Goal: Information Seeking & Learning: Learn about a topic

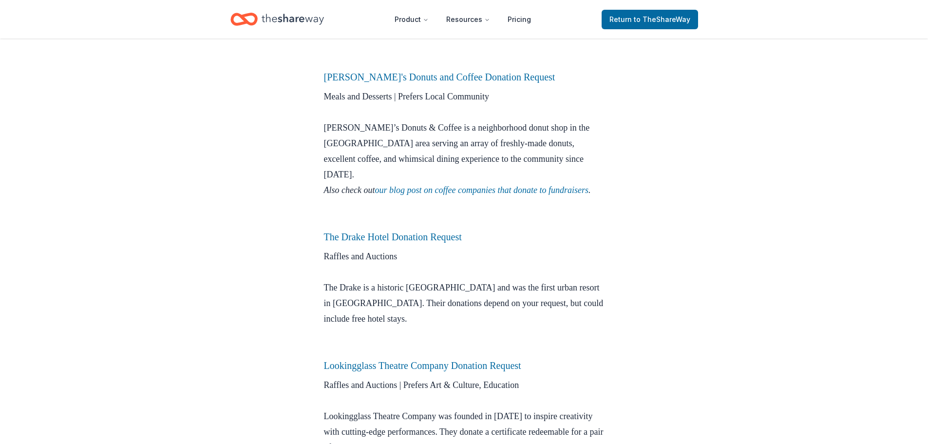
scroll to position [891, 0]
drag, startPoint x: 495, startPoint y: 203, endPoint x: 482, endPoint y: 206, distance: 13.4
click at [482, 206] on div "Organizing a fundraiser in [GEOGRAPHIC_DATA], [US_STATE]? We’ve put together a …" at bounding box center [464, 78] width 281 height 1266
drag, startPoint x: 568, startPoint y: 331, endPoint x: 312, endPoint y: 330, distance: 256.2
click at [312, 331] on div "City Lists [DATE] Chicago Donation Requests Got a fundraiser coming up? Here ar…" at bounding box center [464, 42] width 312 height 1789
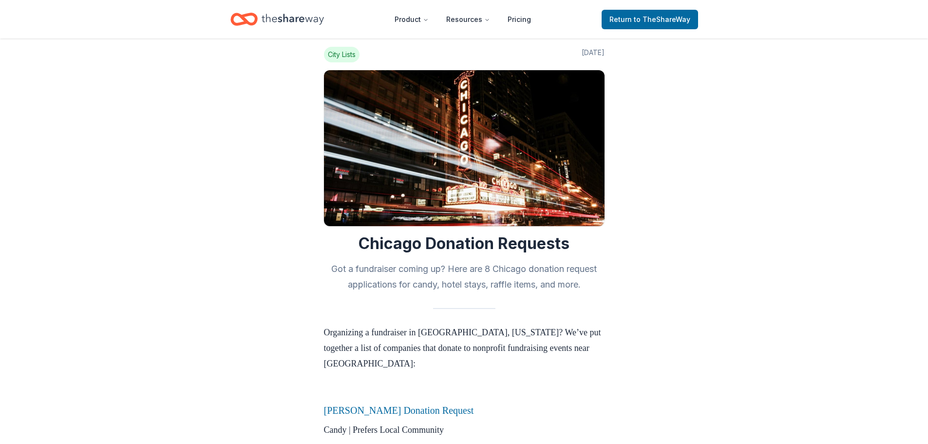
scroll to position [0, 0]
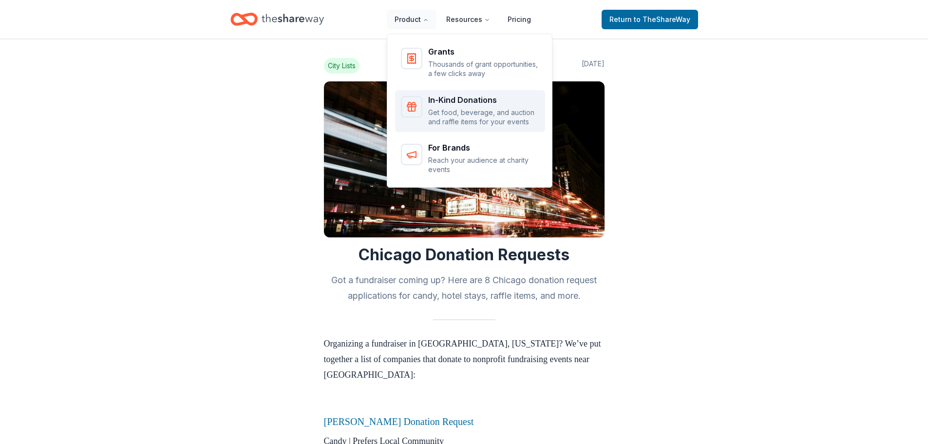
click at [461, 105] on div "In-Kind Donations Get food, beverage, and auction and raffle items for your eve…" at bounding box center [483, 111] width 111 height 31
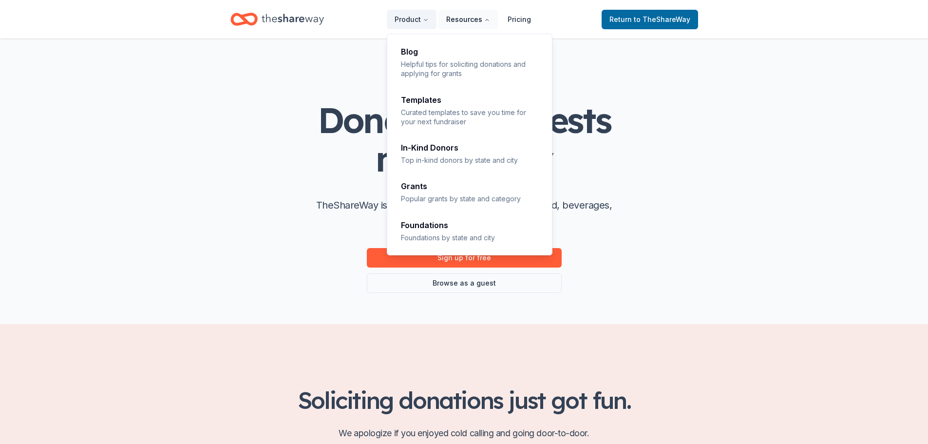
click at [474, 21] on button "Resources" at bounding box center [467, 19] width 59 height 19
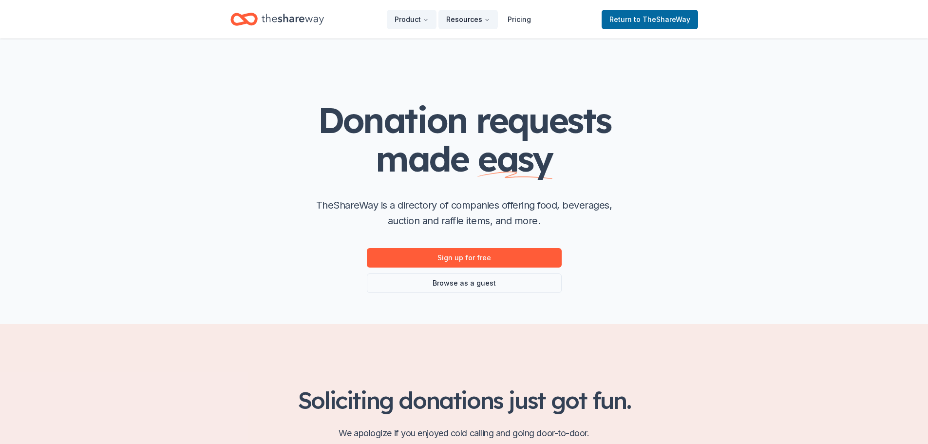
click at [463, 10] on button "Resources" at bounding box center [467, 19] width 59 height 19
click at [455, 29] on button "Resources" at bounding box center [467, 19] width 59 height 19
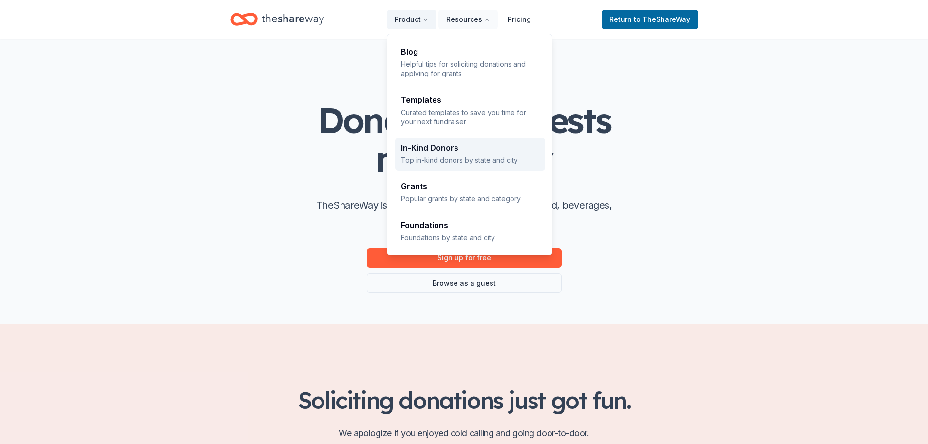
click at [455, 145] on div "In-Kind Donors" at bounding box center [470, 148] width 138 height 8
click at [469, 152] on div "In-Kind Donors Top in-kind donors by state and city" at bounding box center [470, 154] width 138 height 21
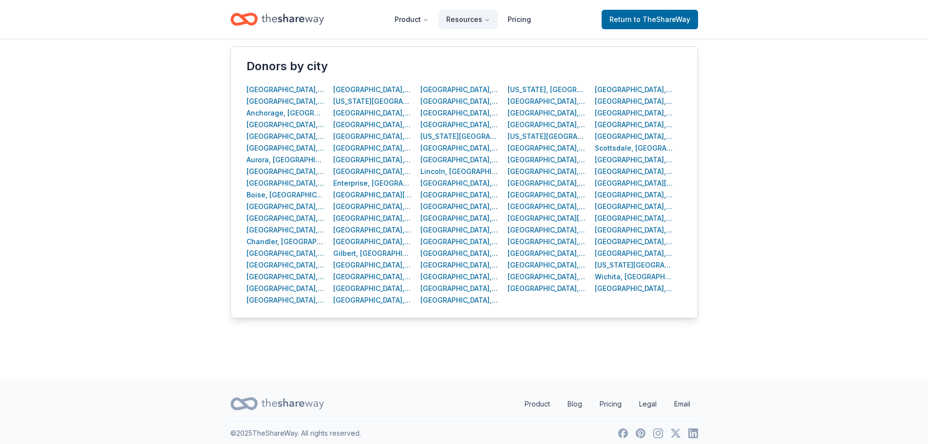
scroll to position [395, 0]
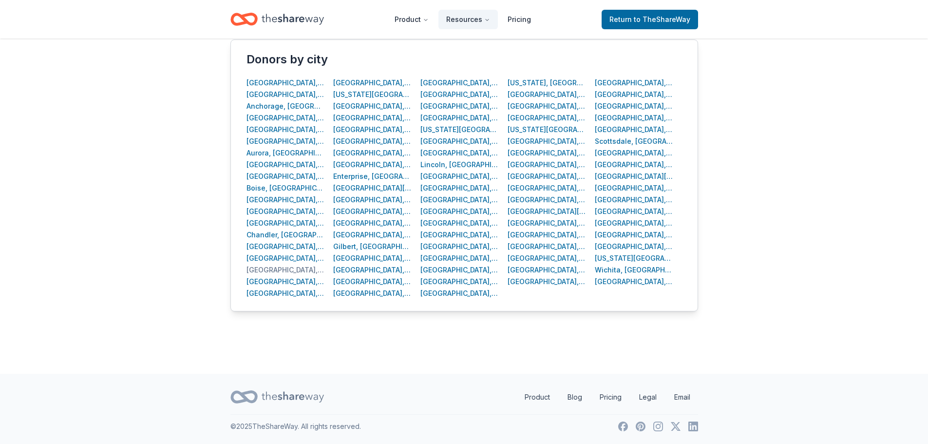
click at [269, 272] on div "Chicago, IL" at bounding box center [285, 270] width 78 height 12
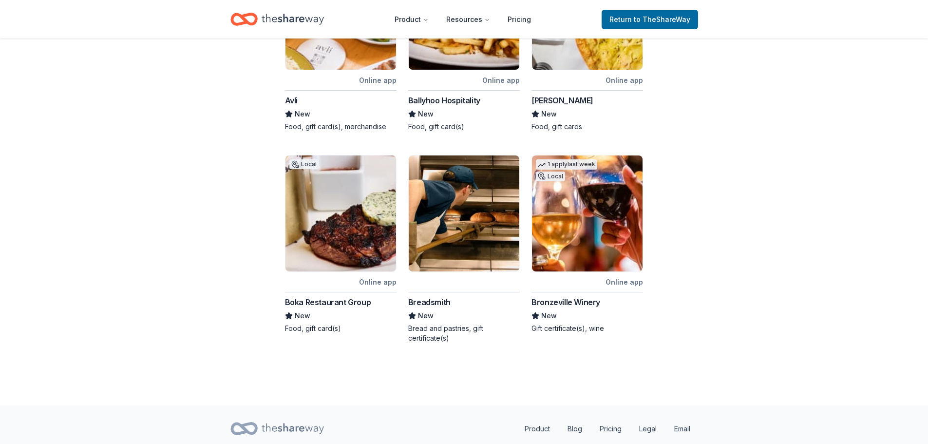
scroll to position [504, 0]
